Goal: Task Accomplishment & Management: Use online tool/utility

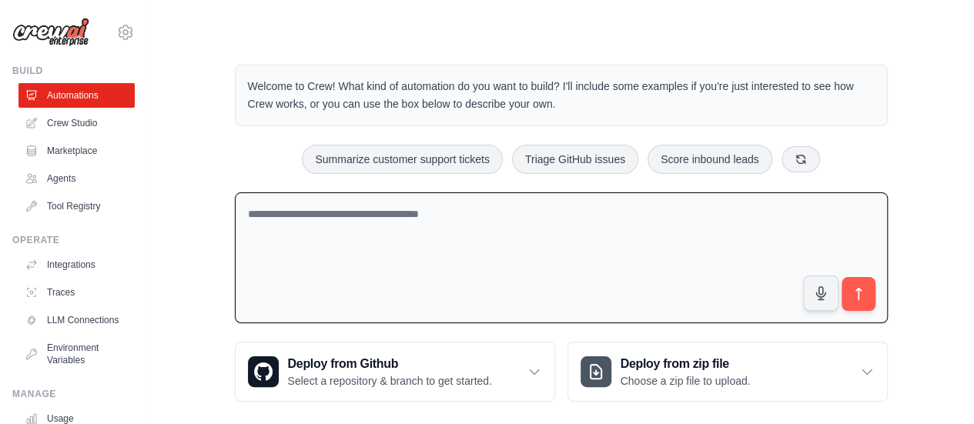
click at [384, 214] on textarea at bounding box center [561, 259] width 653 height 132
paste textarea "**********"
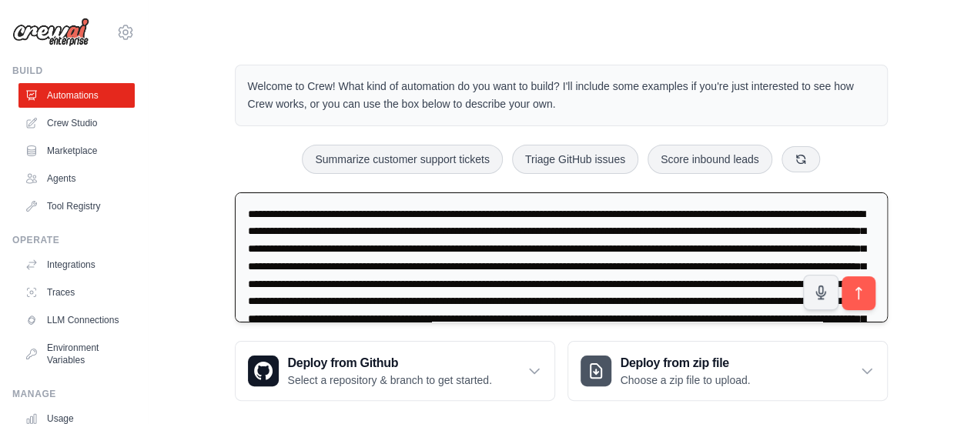
click at [761, 252] on textarea at bounding box center [561, 258] width 653 height 131
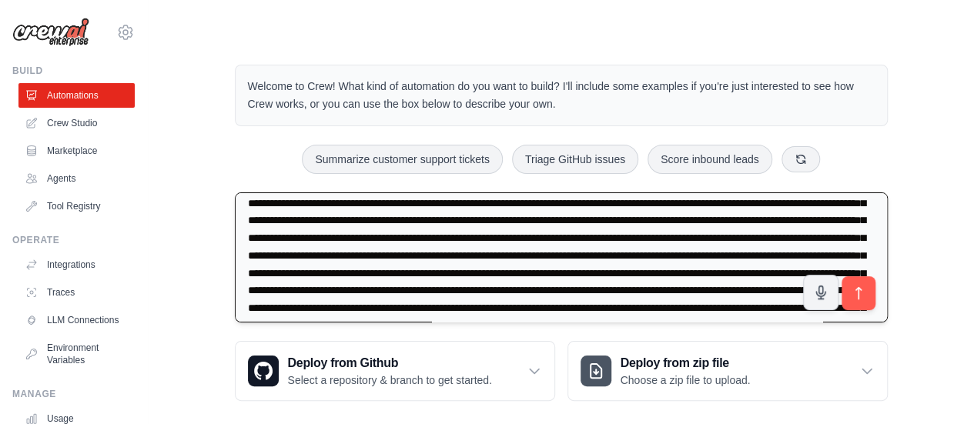
scroll to position [77, 0]
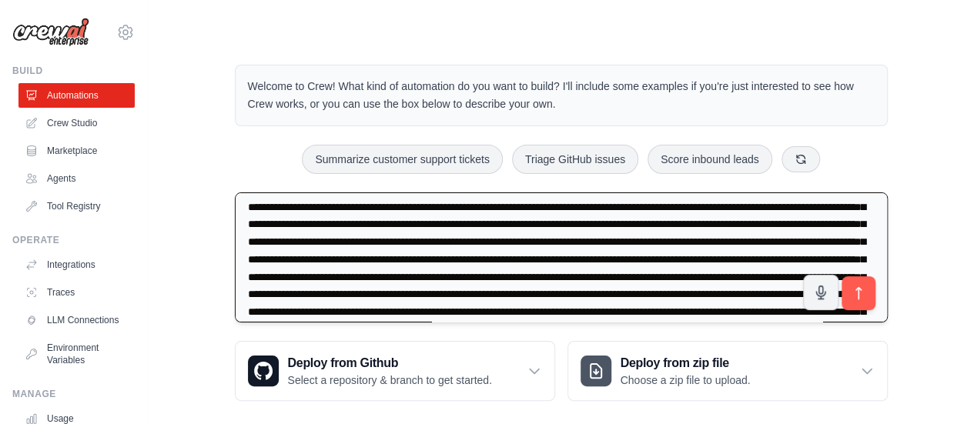
click at [485, 256] on textarea at bounding box center [561, 258] width 653 height 131
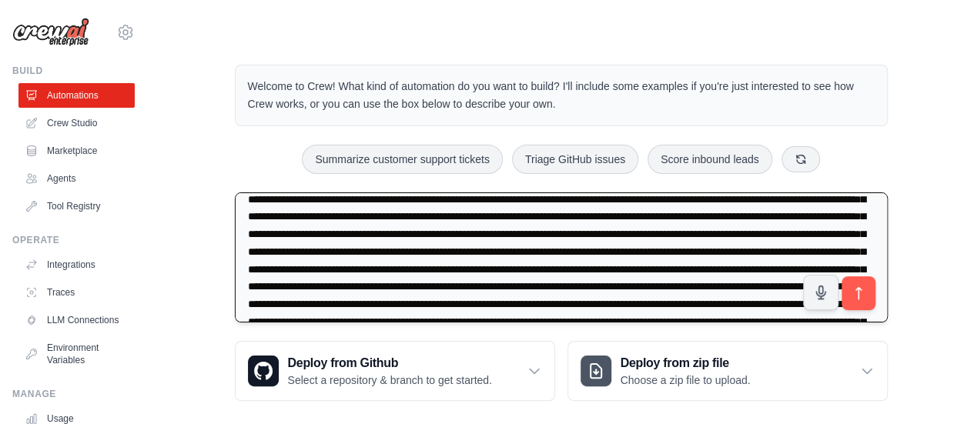
click at [285, 198] on textarea at bounding box center [561, 258] width 653 height 131
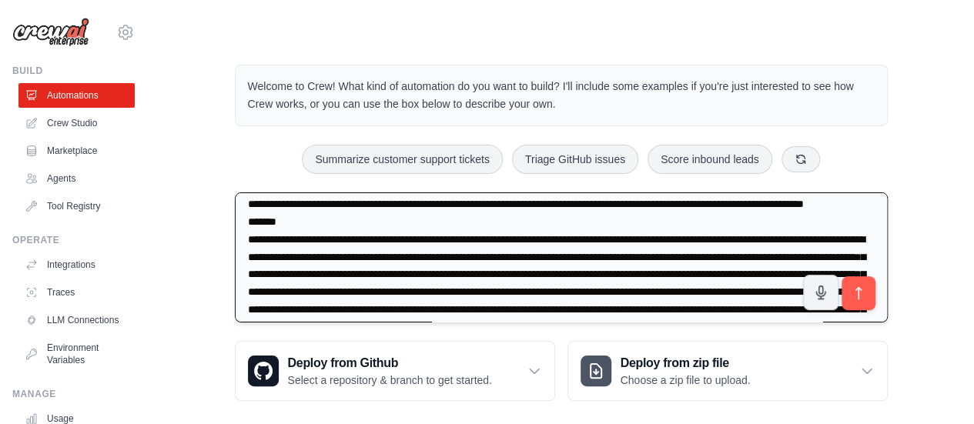
scroll to position [95, 0]
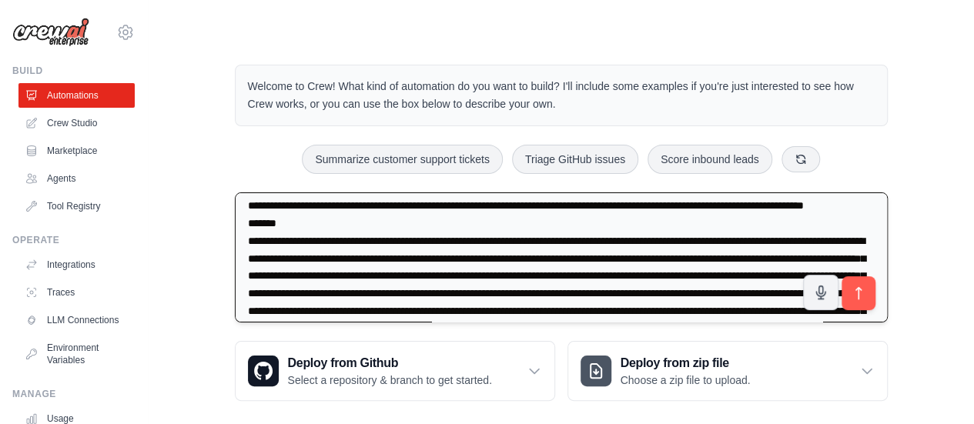
click at [417, 276] on textarea at bounding box center [561, 258] width 653 height 131
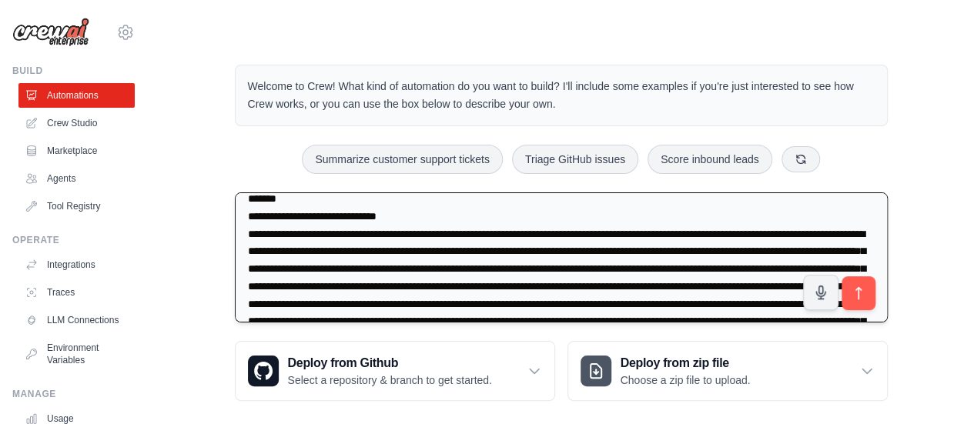
scroll to position [75, 0]
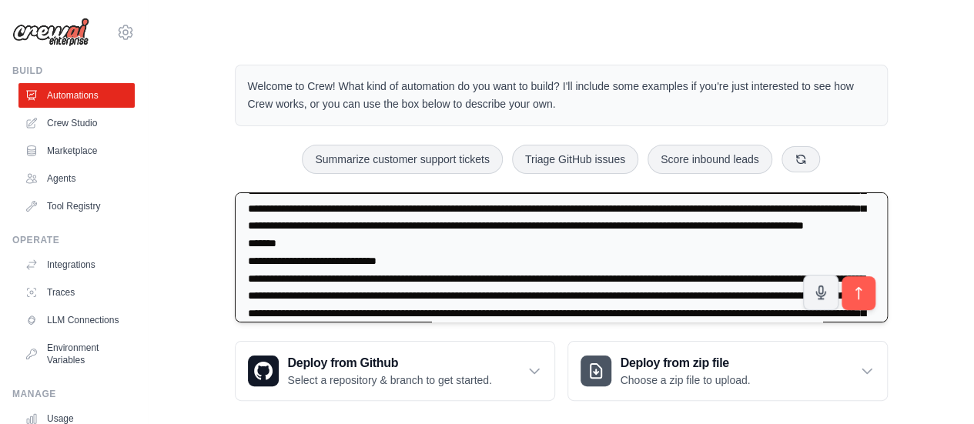
drag, startPoint x: 361, startPoint y: 287, endPoint x: 244, endPoint y: 280, distance: 117.3
click at [244, 280] on textarea at bounding box center [561, 258] width 653 height 131
paste textarea "**********"
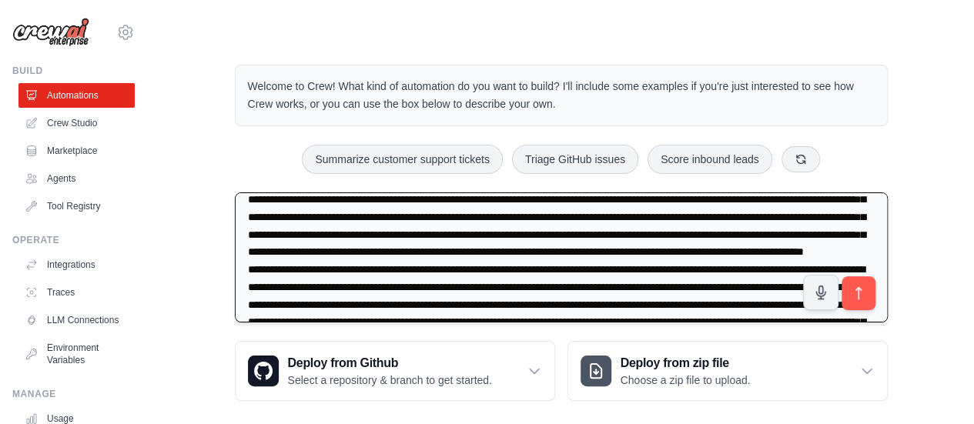
scroll to position [48, 0]
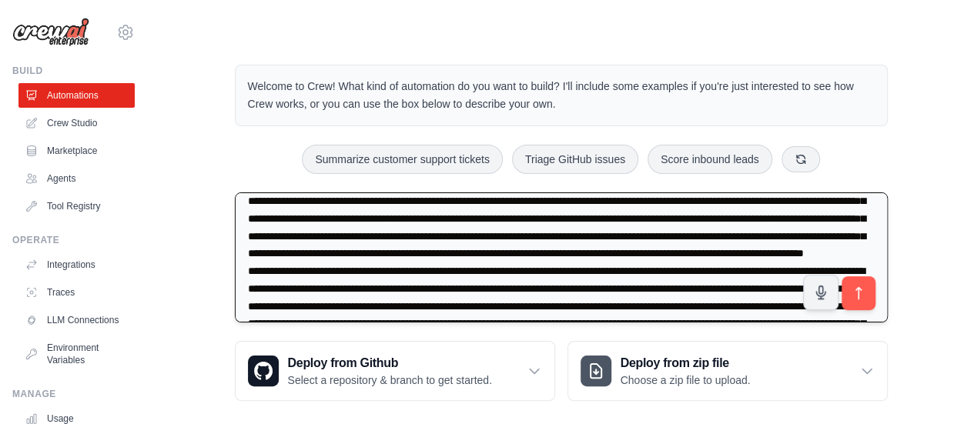
click at [289, 300] on textarea at bounding box center [561, 258] width 653 height 131
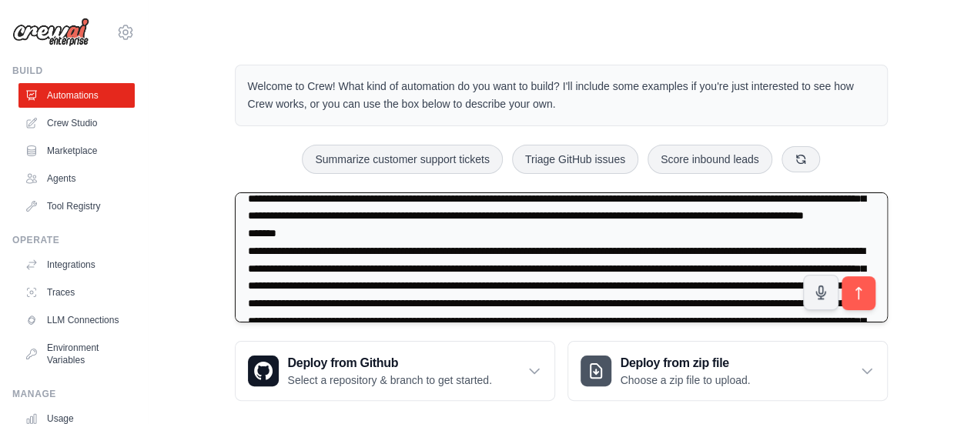
scroll to position [132, 0]
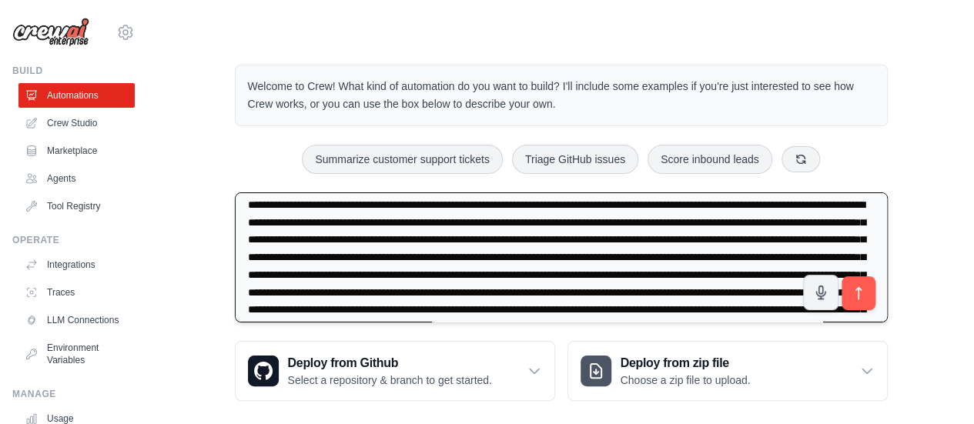
click at [619, 235] on textarea at bounding box center [561, 258] width 653 height 131
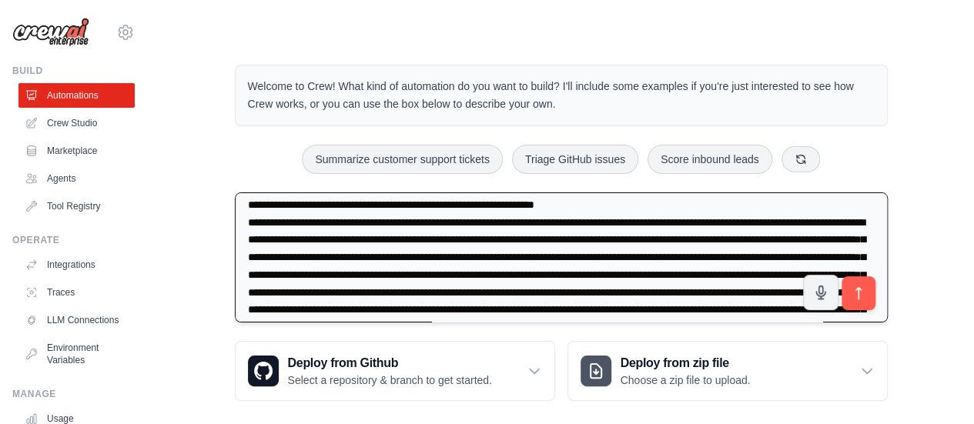
click at [533, 255] on textarea at bounding box center [561, 258] width 653 height 131
click at [424, 256] on textarea at bounding box center [561, 258] width 653 height 131
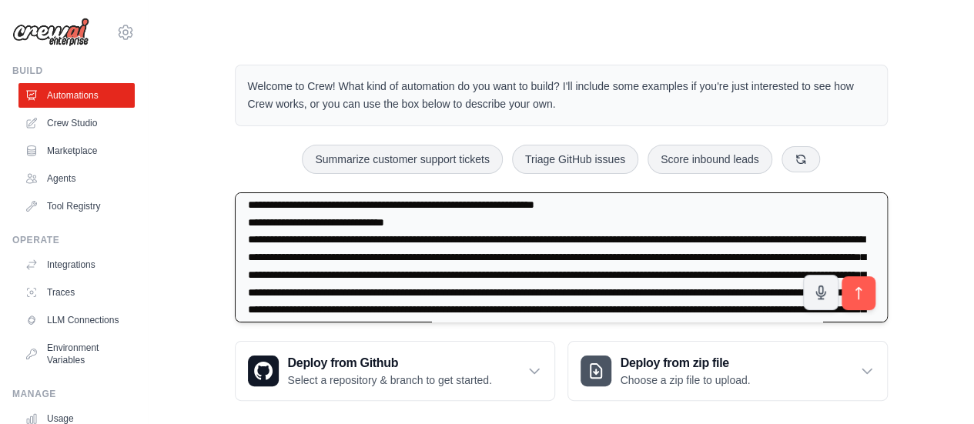
click at [374, 273] on textarea at bounding box center [561, 258] width 653 height 131
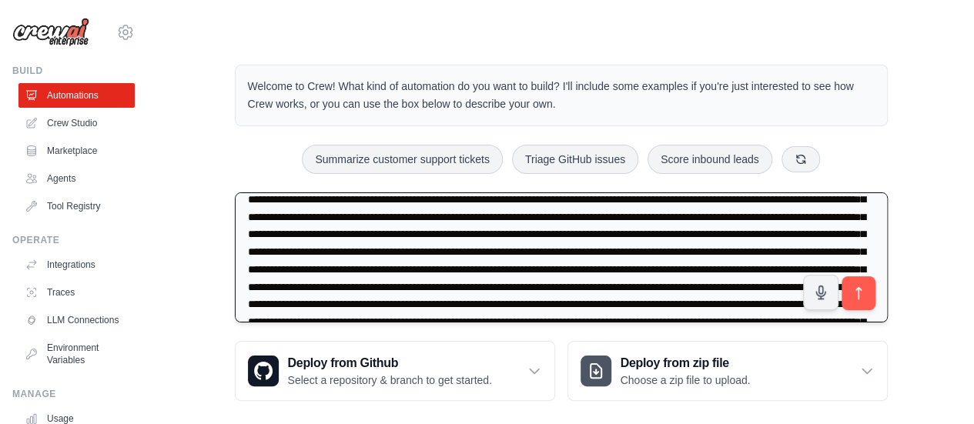
scroll to position [209, 0]
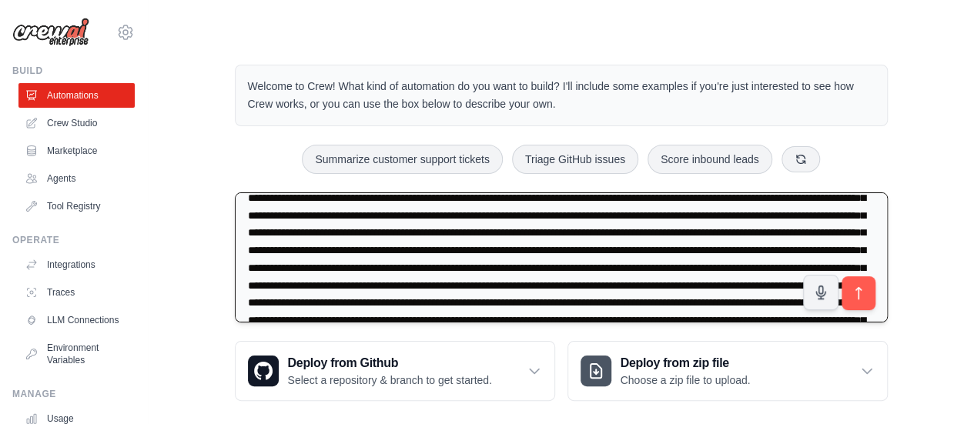
click at [377, 209] on textarea at bounding box center [561, 258] width 653 height 131
click at [430, 232] on textarea at bounding box center [561, 258] width 653 height 131
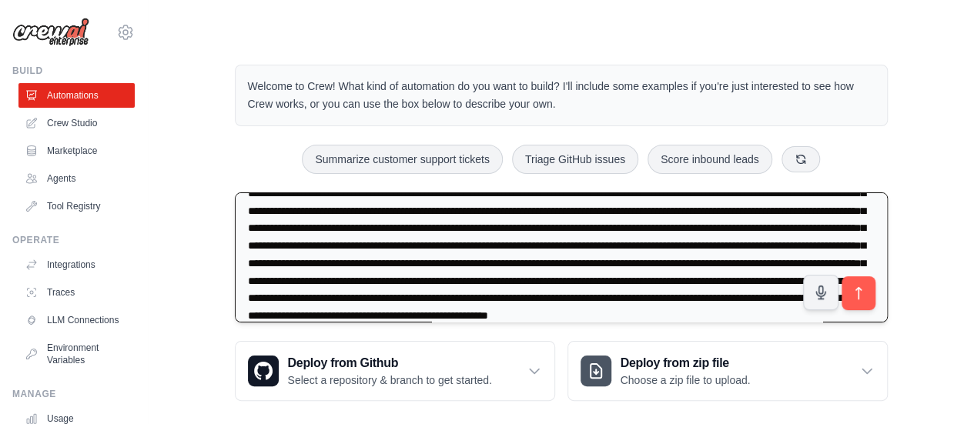
scroll to position [286, 0]
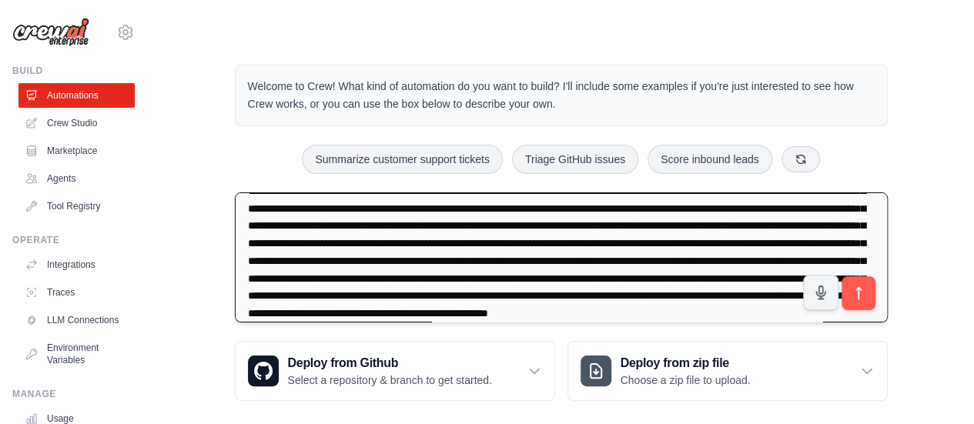
click at [364, 243] on textarea at bounding box center [561, 258] width 653 height 131
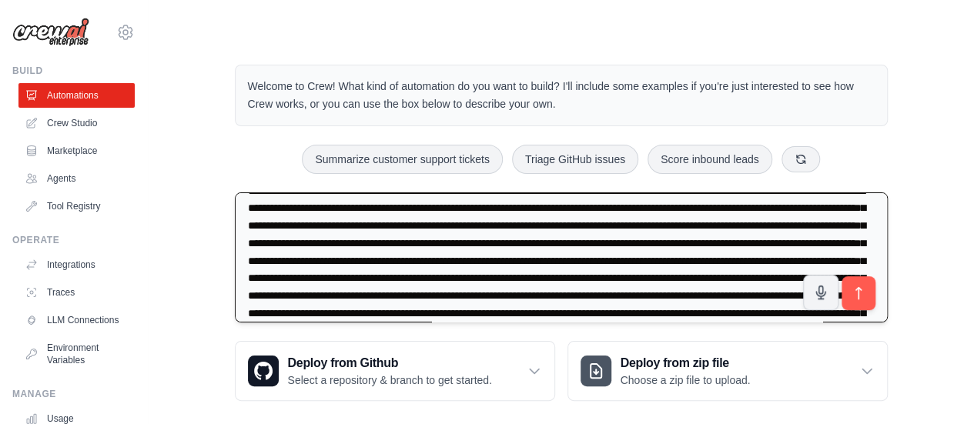
scroll to position [321, 0]
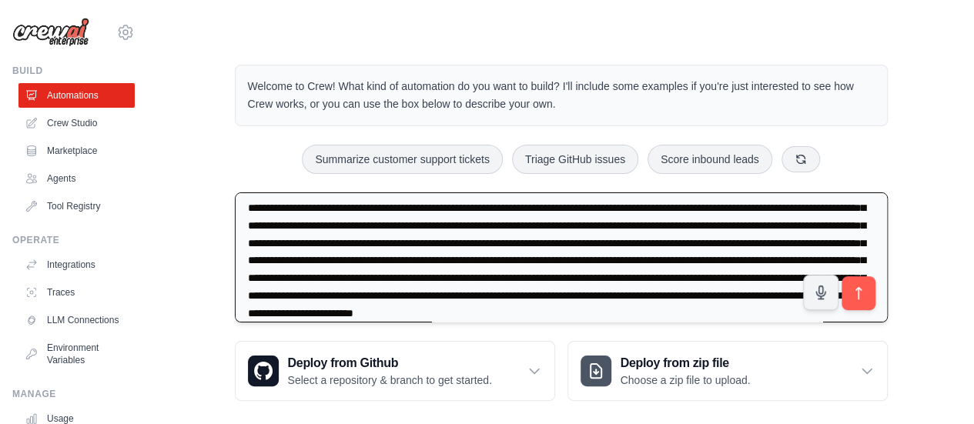
click at [752, 260] on textarea at bounding box center [561, 258] width 653 height 131
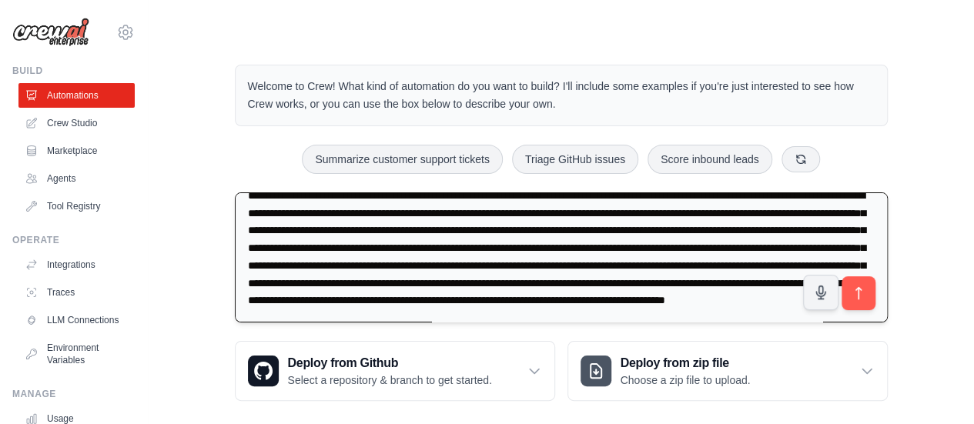
scroll to position [374, 0]
click at [416, 238] on textarea at bounding box center [561, 258] width 653 height 131
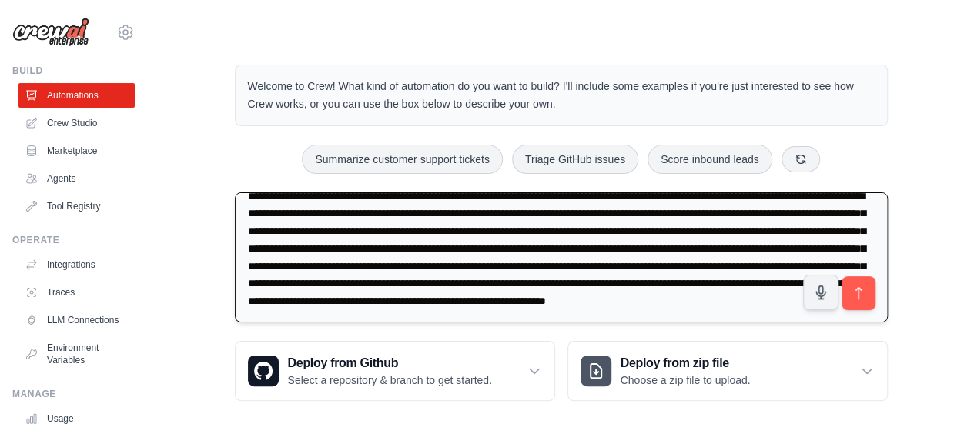
scroll to position [391, 0]
click at [423, 239] on textarea at bounding box center [561, 258] width 653 height 131
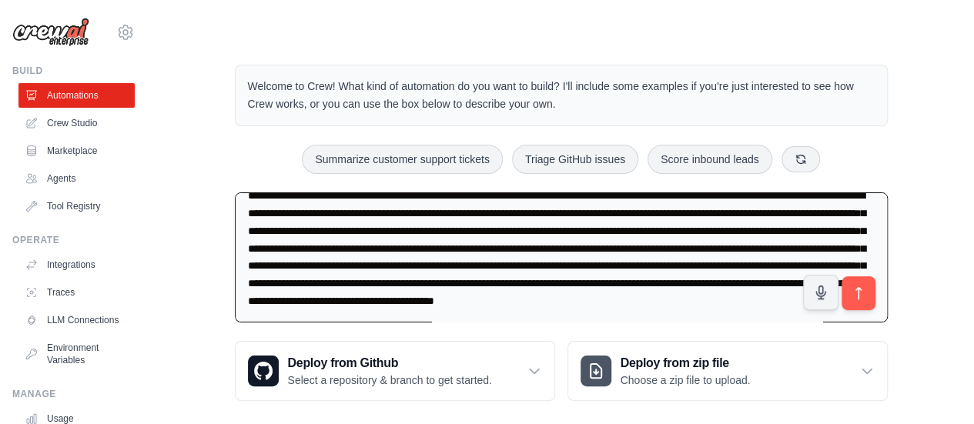
scroll to position [408, 0]
click at [434, 240] on textarea at bounding box center [561, 258] width 653 height 131
click at [463, 243] on textarea at bounding box center [561, 258] width 653 height 131
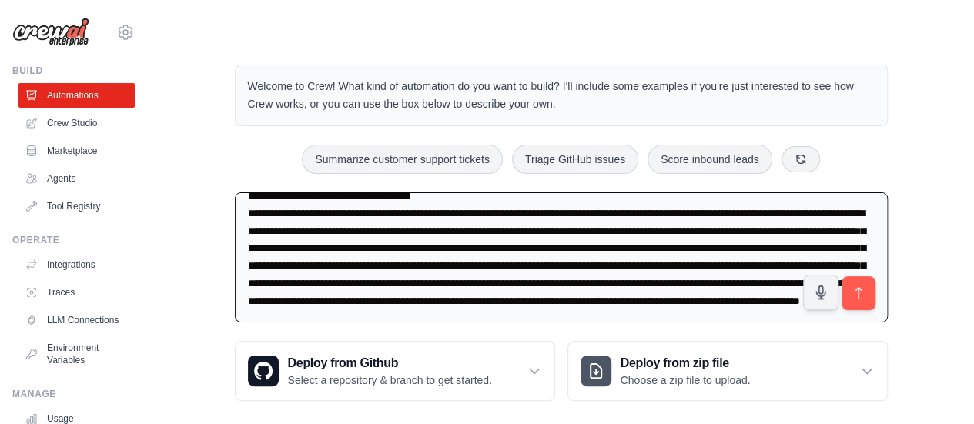
scroll to position [444, 0]
click at [448, 243] on textarea at bounding box center [561, 258] width 653 height 131
click at [445, 238] on textarea at bounding box center [561, 258] width 653 height 131
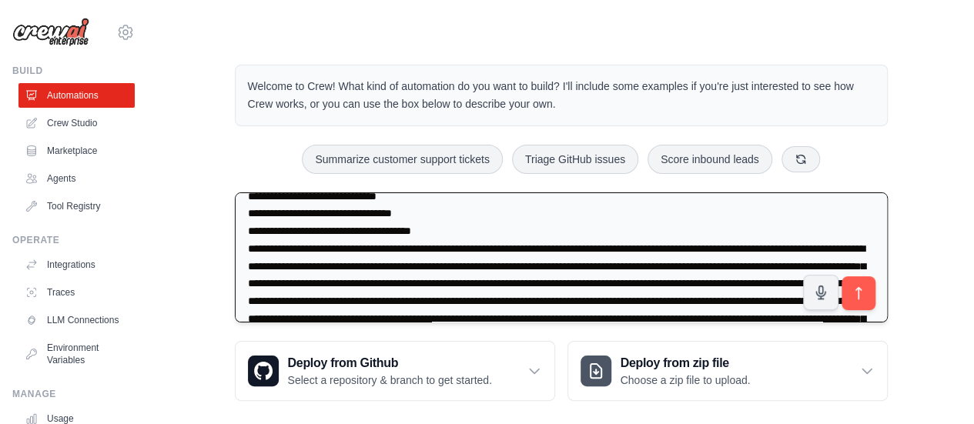
scroll to position [367, 0]
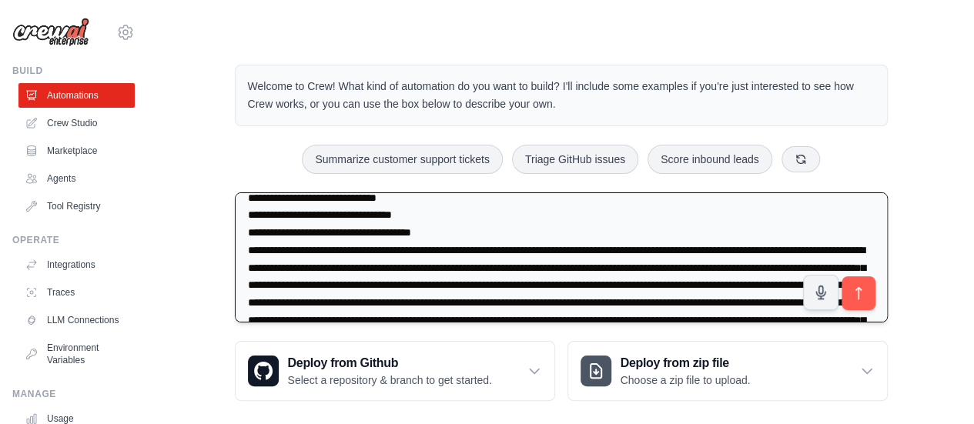
click at [258, 266] on textarea at bounding box center [561, 258] width 653 height 131
click at [267, 283] on textarea at bounding box center [561, 258] width 653 height 131
click at [273, 298] on textarea at bounding box center [561, 258] width 653 height 131
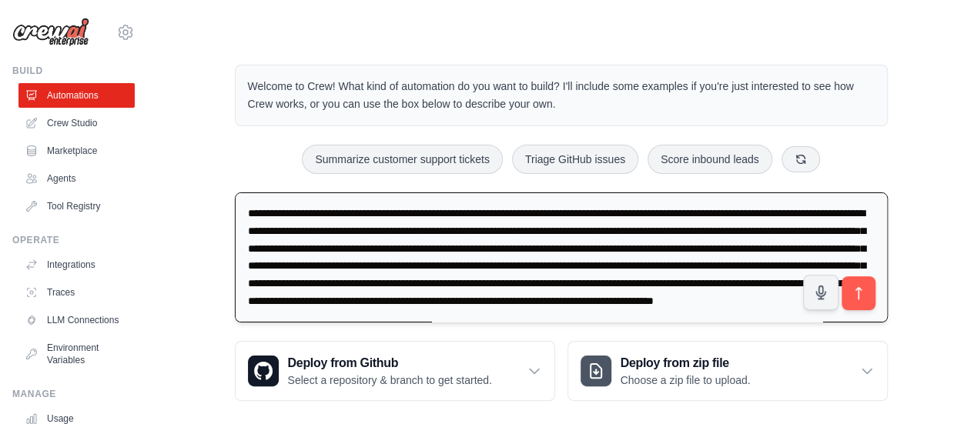
scroll to position [484, 0]
click at [378, 259] on textarea at bounding box center [561, 258] width 653 height 131
click at [439, 252] on textarea at bounding box center [561, 258] width 653 height 131
click at [594, 250] on textarea at bounding box center [561, 258] width 653 height 131
click at [442, 269] on textarea at bounding box center [561, 258] width 653 height 131
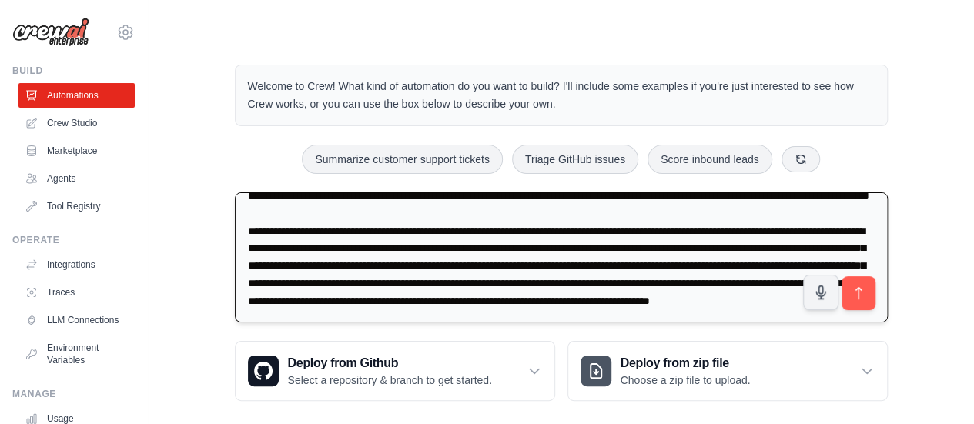
scroll to position [561, 0]
click at [365, 225] on textarea at bounding box center [561, 258] width 653 height 131
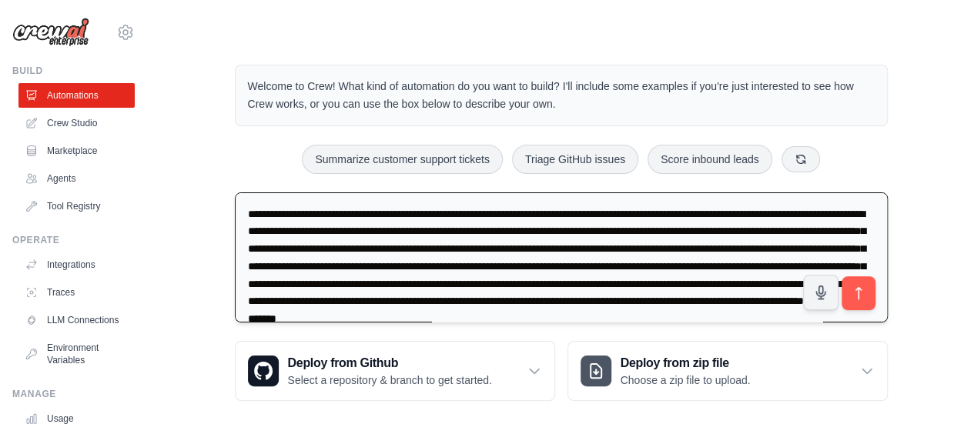
scroll to position [0, 0]
click at [551, 264] on textarea at bounding box center [561, 258] width 653 height 131
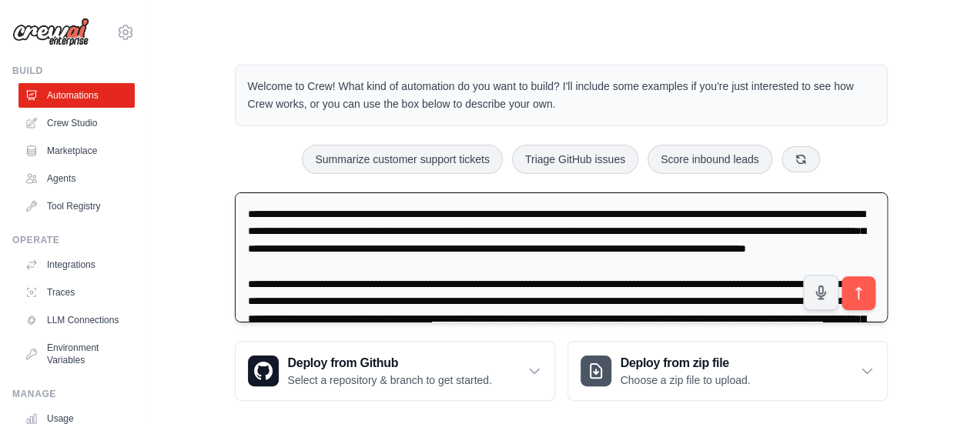
click at [407, 297] on textarea at bounding box center [561, 258] width 653 height 131
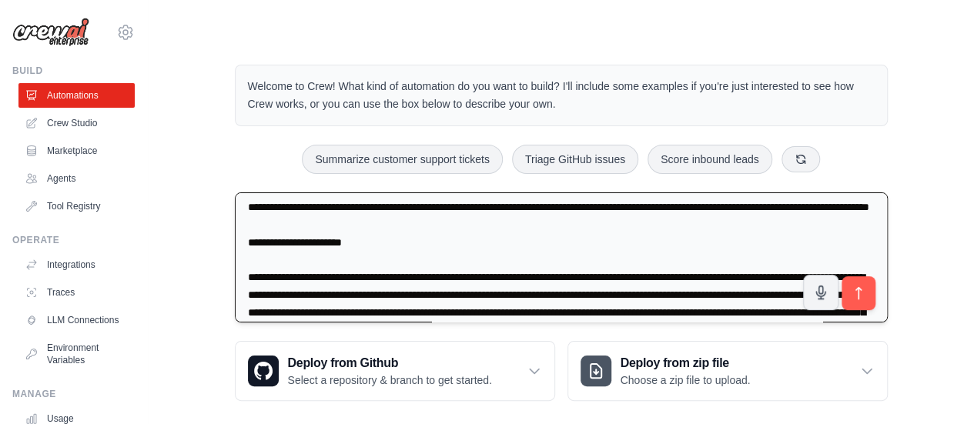
scroll to position [559, 0]
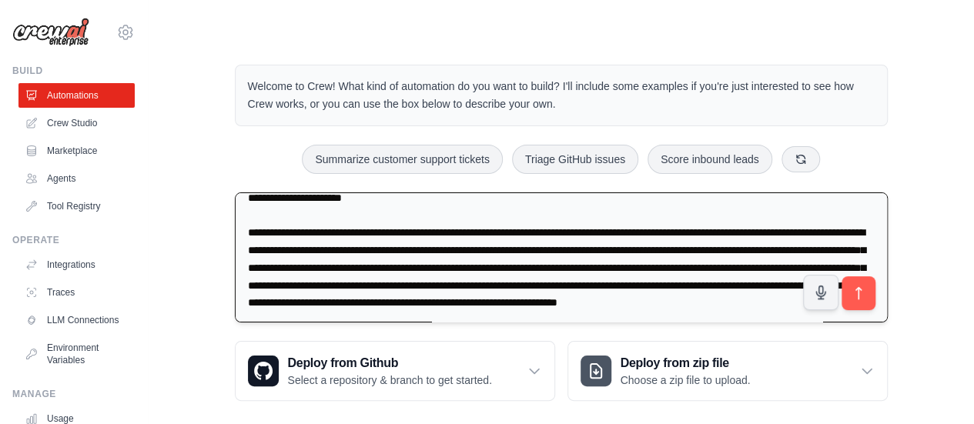
click at [244, 286] on textarea at bounding box center [561, 258] width 653 height 131
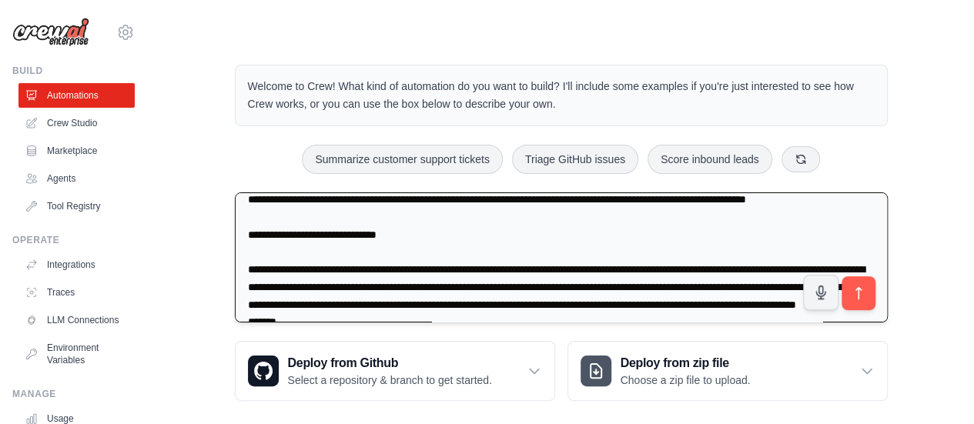
scroll to position [0, 0]
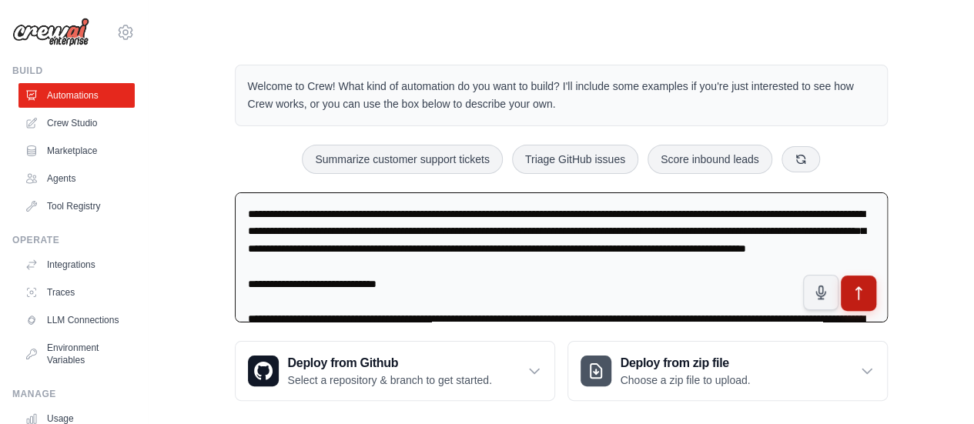
type textarea "**********"
click at [851, 290] on icon "submit" at bounding box center [858, 294] width 16 height 16
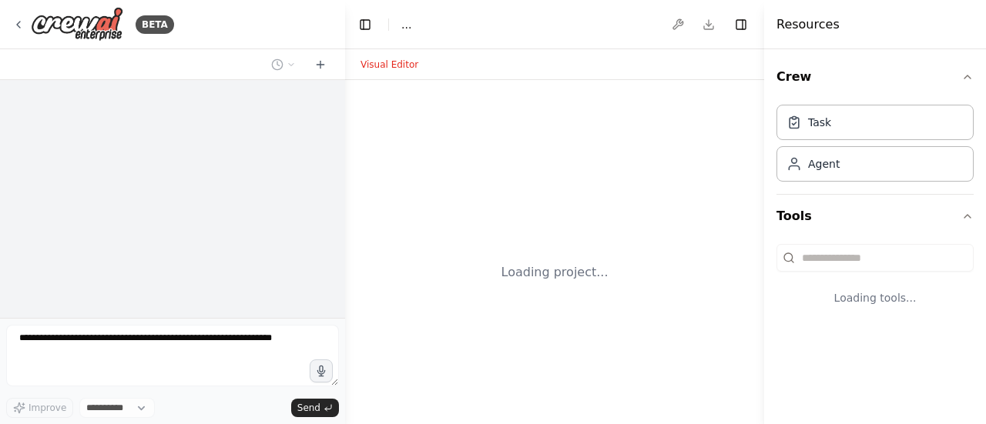
select select "****"
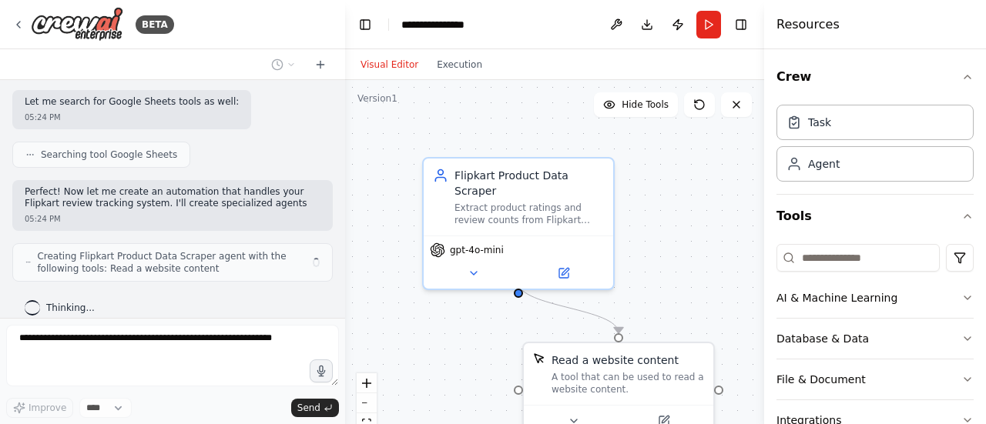
scroll to position [406, 0]
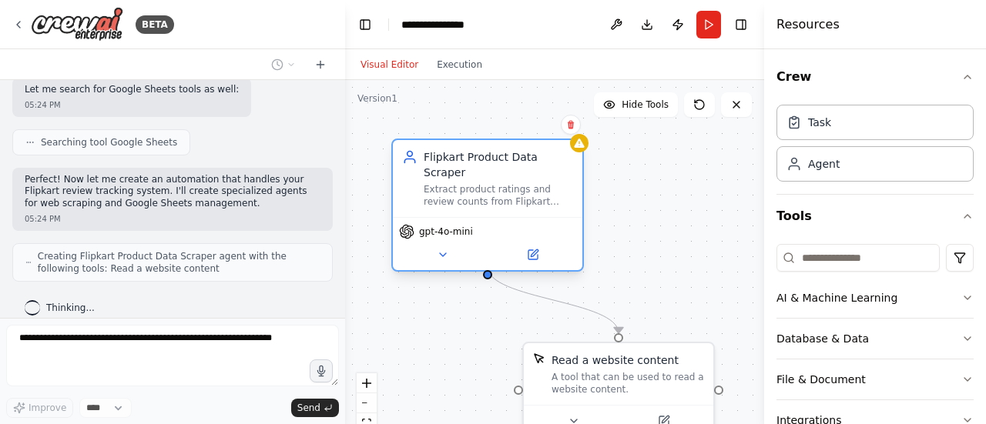
drag, startPoint x: 564, startPoint y: 218, endPoint x: 531, endPoint y: 209, distance: 34.4
click at [531, 217] on div "gpt-4o-mini" at bounding box center [487, 243] width 189 height 53
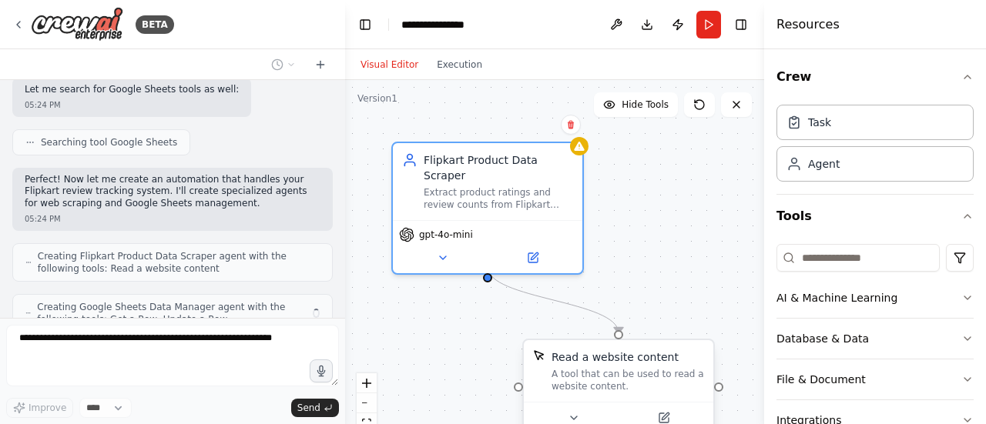
scroll to position [456, 0]
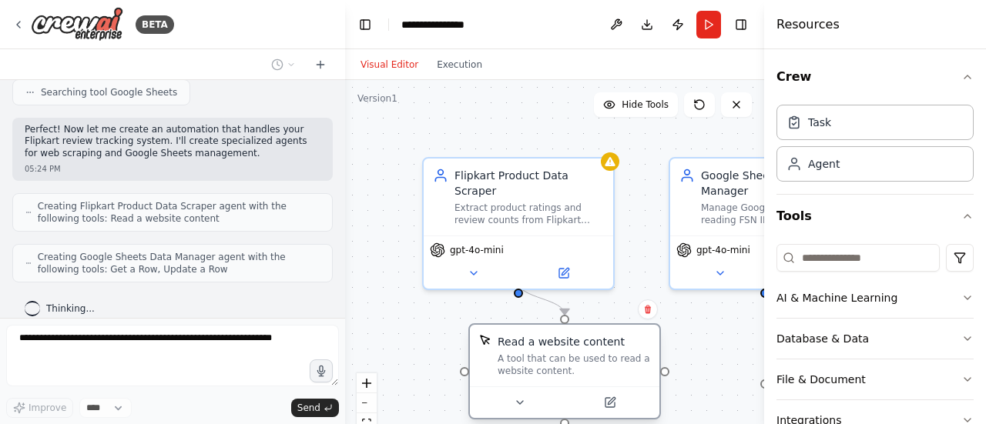
drag, startPoint x: 602, startPoint y: 370, endPoint x: 545, endPoint y: 355, distance: 59.0
click at [545, 355] on div "A tool that can be used to read a website content." at bounding box center [574, 365] width 152 height 25
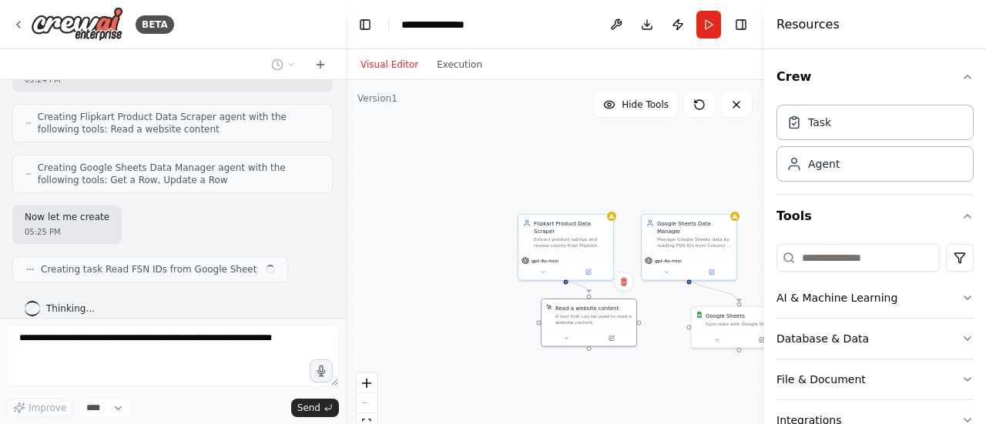
scroll to position [558, 0]
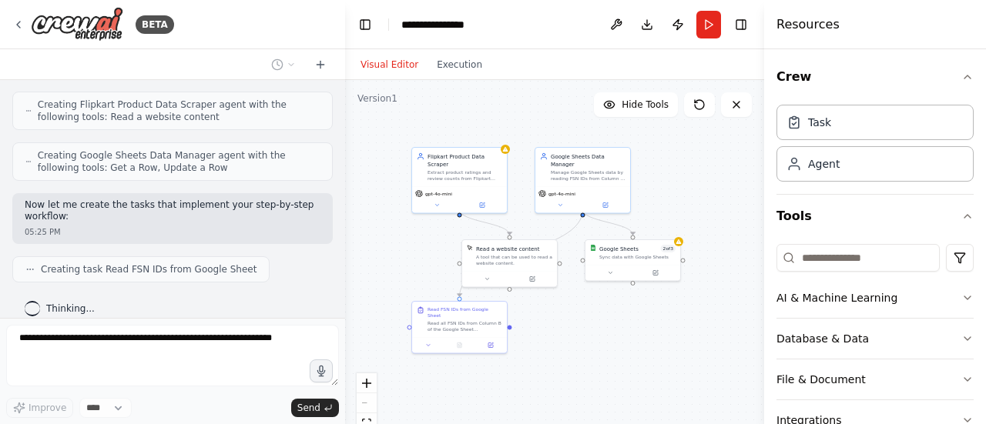
drag, startPoint x: 630, startPoint y: 203, endPoint x: 524, endPoint y: 136, distance: 125.6
click at [524, 136] on div ".deletable-edge-delete-btn { width: 20px; height: 20px; border: 0px solid #ffff…" at bounding box center [554, 272] width 419 height 385
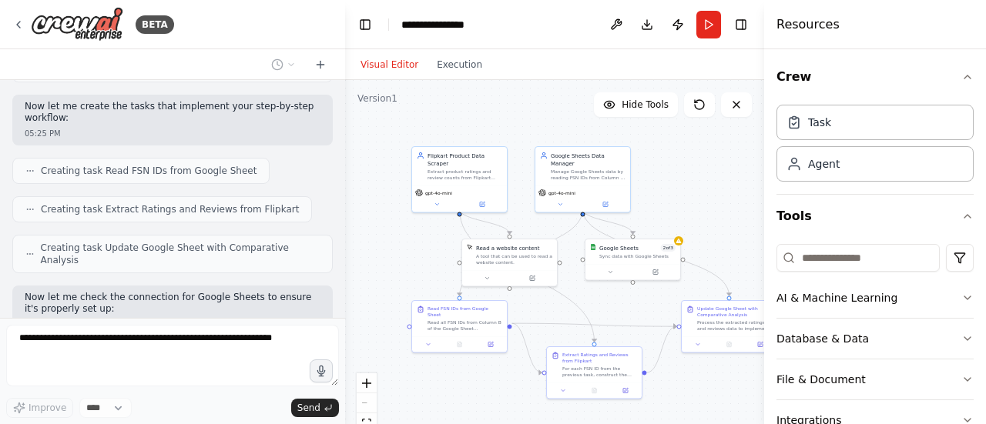
scroll to position [735, 0]
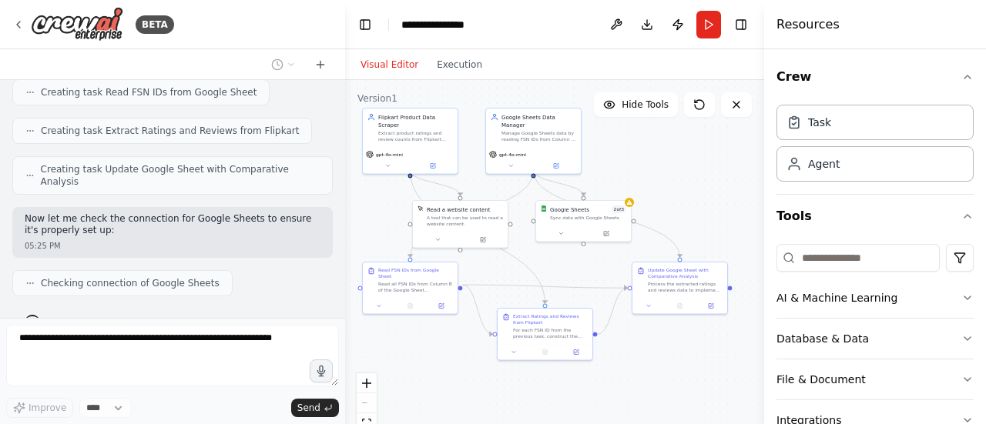
drag, startPoint x: 718, startPoint y: 218, endPoint x: 668, endPoint y: 179, distance: 63.0
click at [668, 179] on div ".deletable-edge-delete-btn { width: 20px; height: 20px; border: 0px solid #ffff…" at bounding box center [554, 272] width 419 height 385
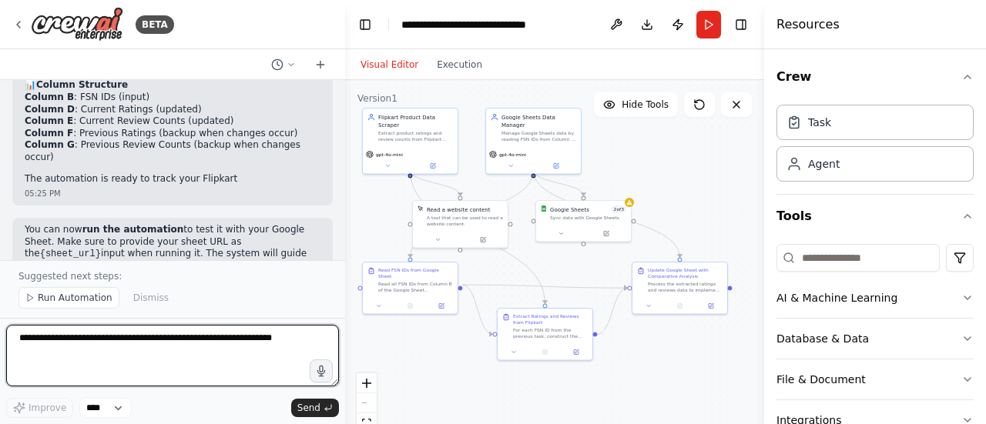
scroll to position [1521, 0]
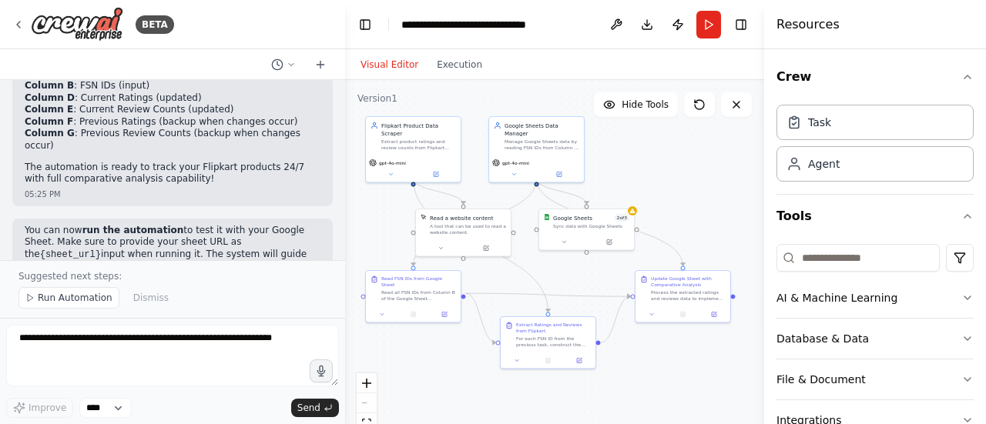
drag, startPoint x: 682, startPoint y: 171, endPoint x: 685, endPoint y: 179, distance: 9.0
click at [685, 179] on div ".deletable-edge-delete-btn { width: 20px; height: 20px; border: 0px solid #ffff…" at bounding box center [554, 272] width 419 height 385
click at [869, 297] on button "AI & Machine Learning" at bounding box center [874, 298] width 197 height 40
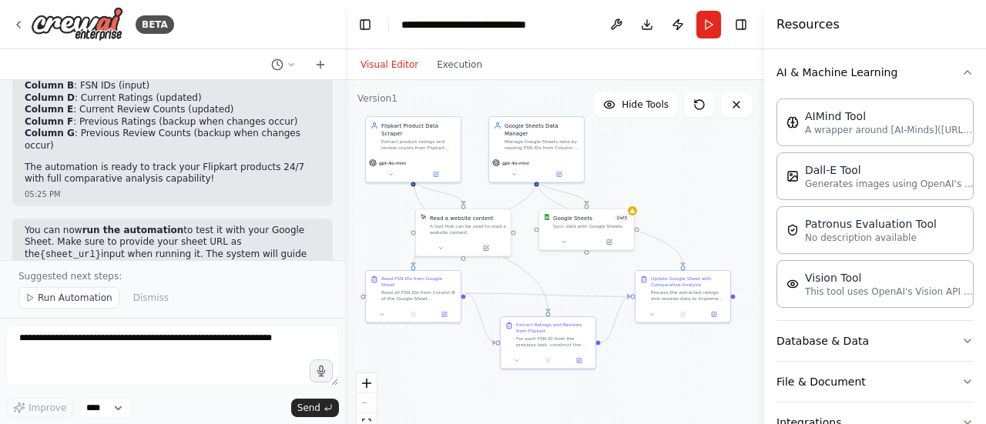
scroll to position [231, 0]
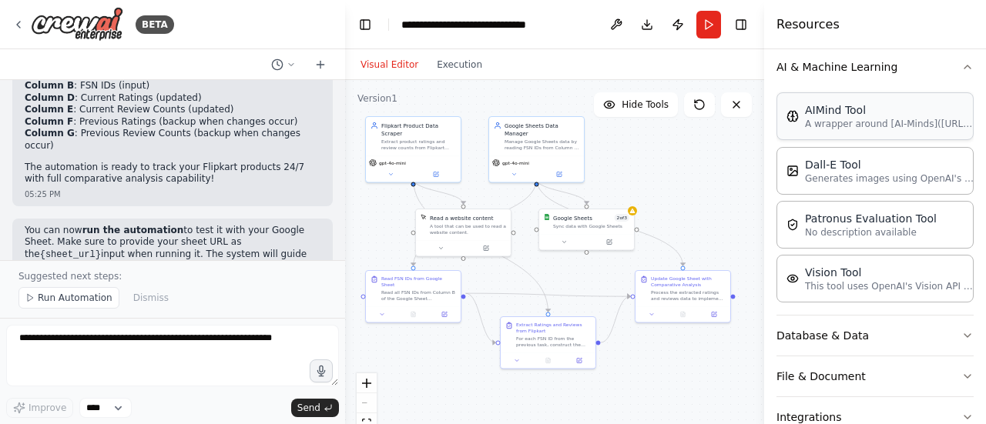
click at [866, 132] on div "AIMind Tool A wrapper around [AI-Minds](https://mindsdb.com/minds). Useful for …" at bounding box center [874, 116] width 197 height 48
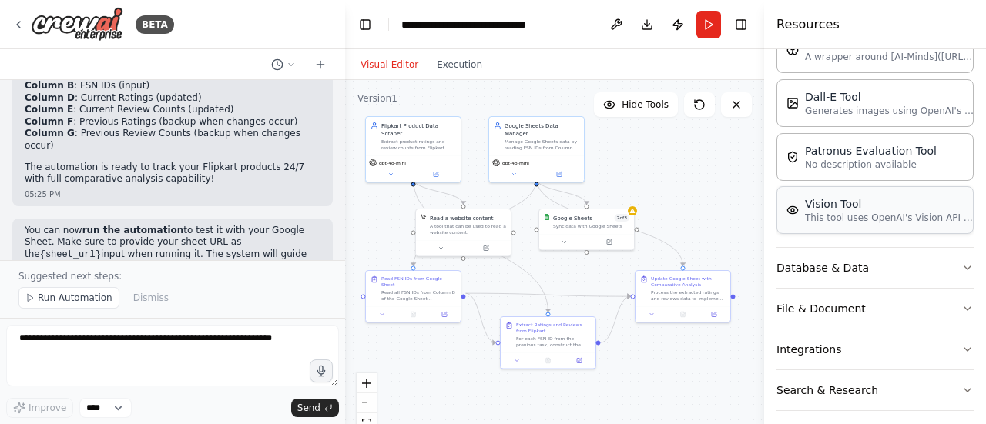
scroll to position [308, 0]
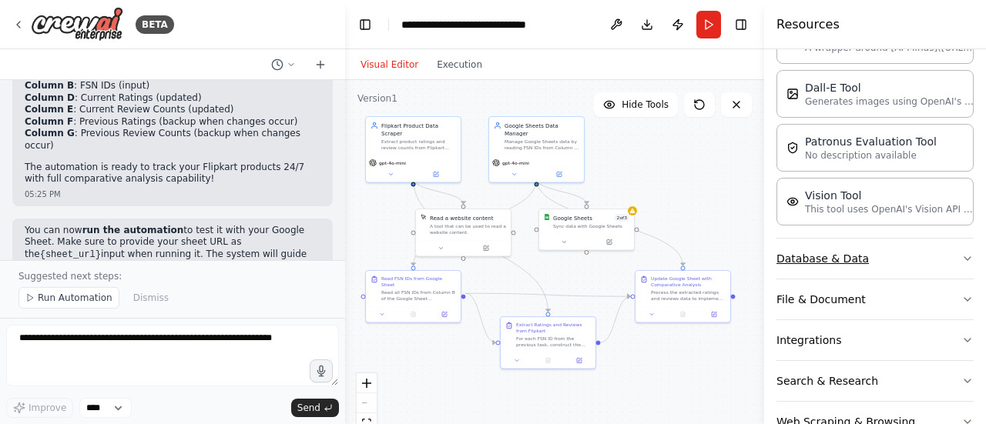
click at [829, 264] on button "Database & Data" at bounding box center [874, 259] width 197 height 40
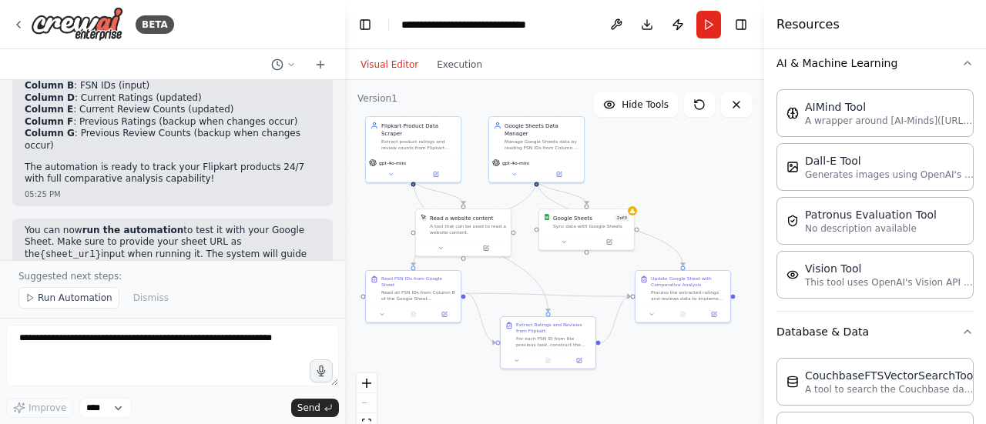
scroll to position [231, 0]
